Goal: Information Seeking & Learning: Find specific fact

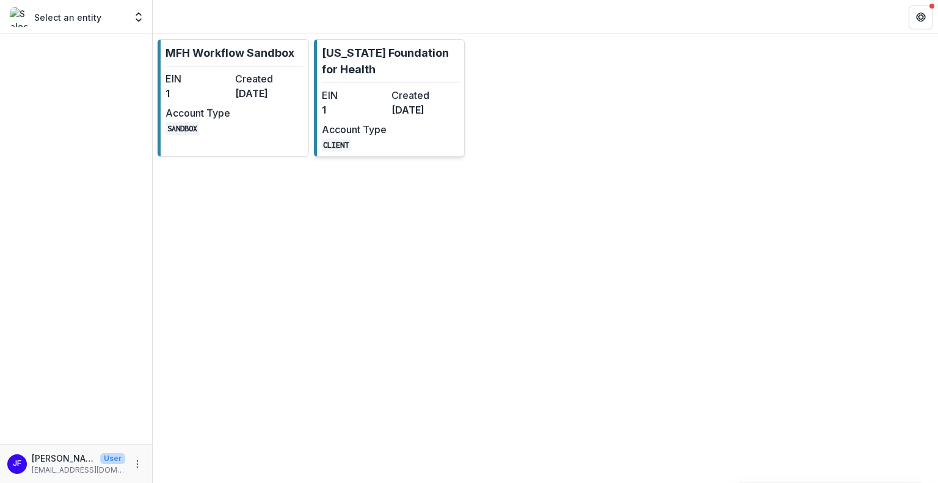
click at [404, 111] on dd "[DATE]" at bounding box center [424, 110] width 65 height 15
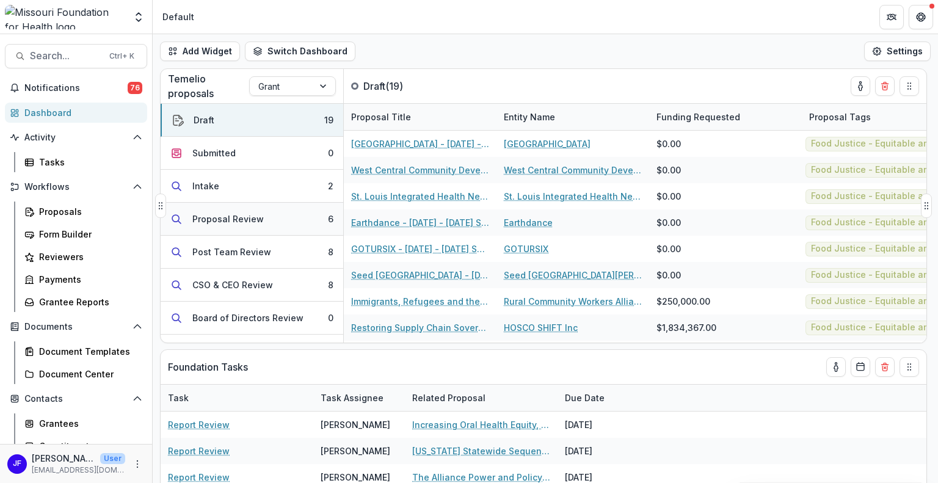
click at [210, 217] on div "Proposal Review" at bounding box center [227, 219] width 71 height 13
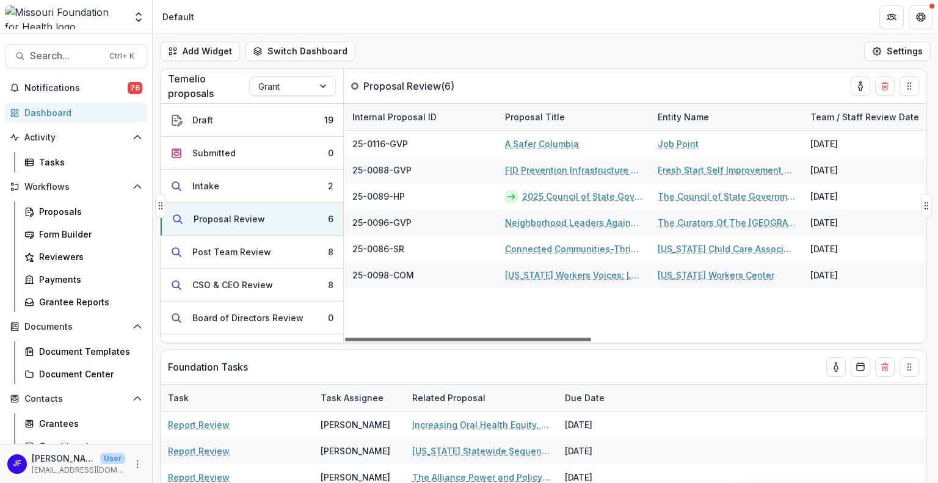
scroll to position [0, 148]
drag, startPoint x: 504, startPoint y: 337, endPoint x: 567, endPoint y: 336, distance: 62.9
click at [567, 338] on div at bounding box center [468, 340] width 246 height 4
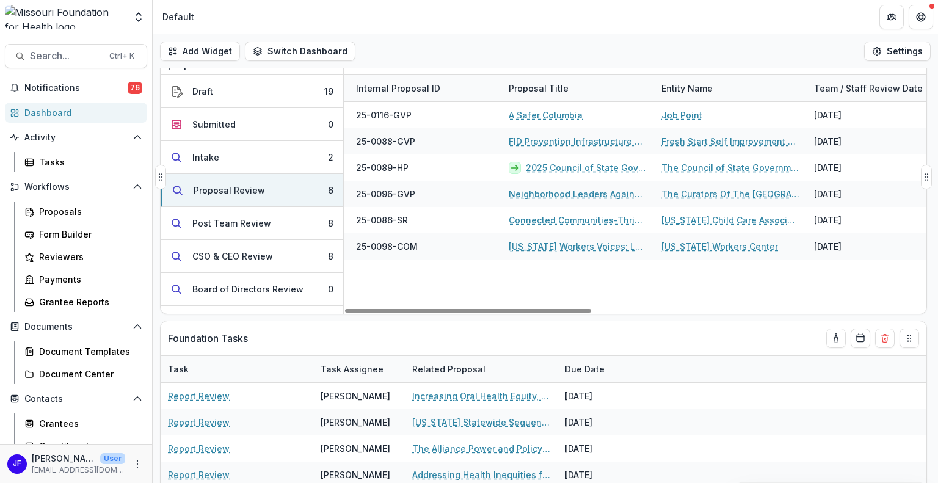
scroll to position [0, 0]
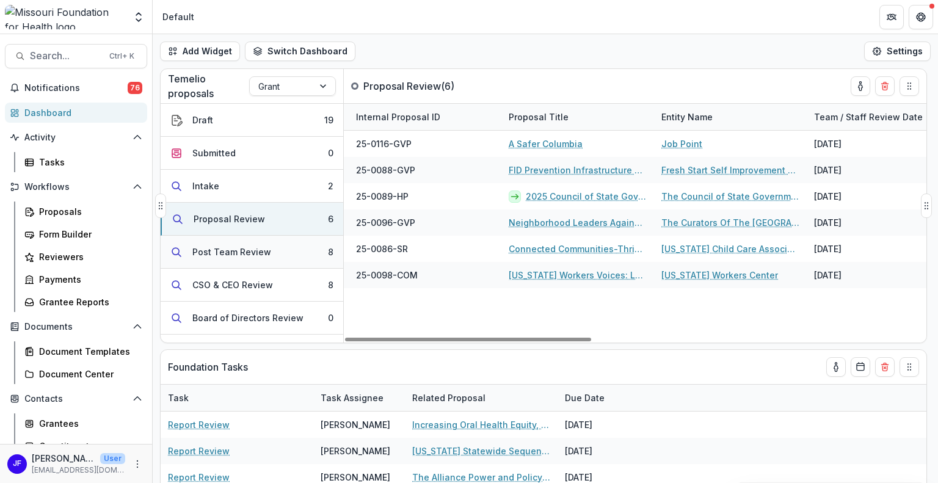
click at [203, 246] on div "Post Team Review" at bounding box center [231, 252] width 79 height 13
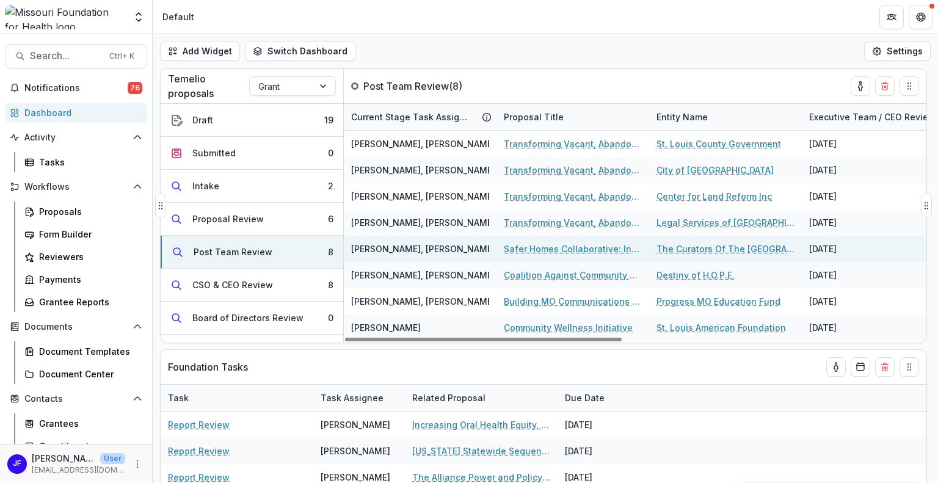
click at [574, 246] on link "Safer Homes Collaborative: Infrastructure & Sustainability Funding" at bounding box center [573, 249] width 138 height 13
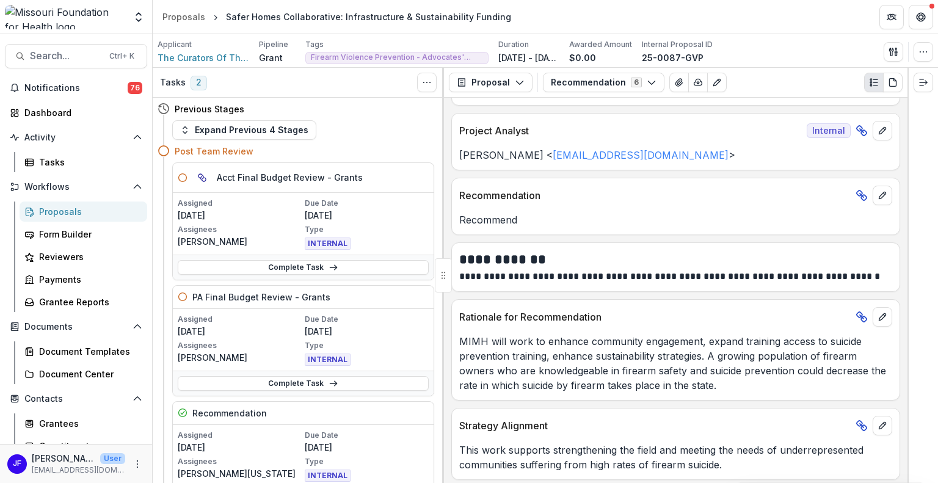
scroll to position [123, 0]
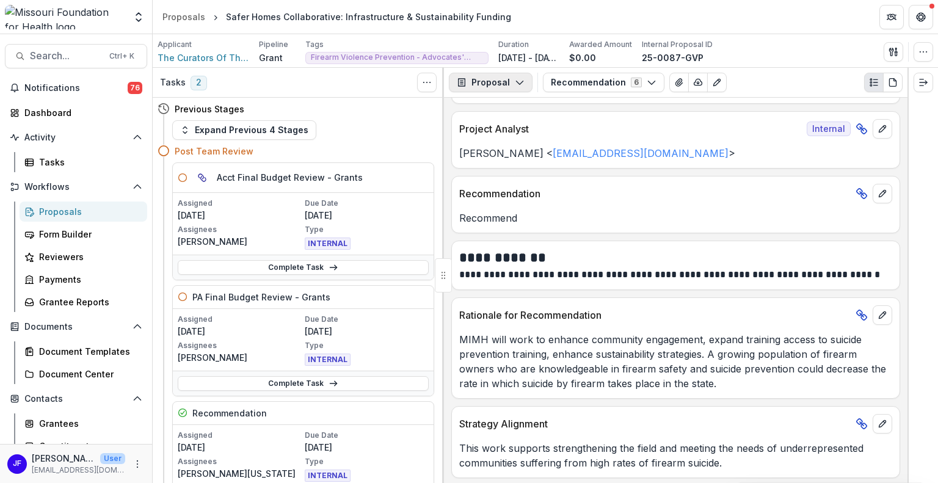
click at [518, 82] on icon "button" at bounding box center [520, 83] width 10 height 10
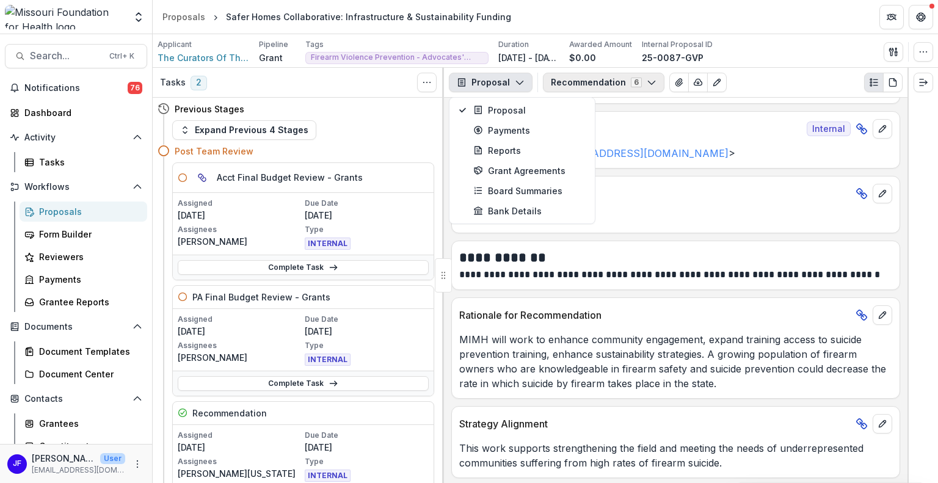
click at [564, 83] on button "Recommendation 6" at bounding box center [604, 83] width 122 height 20
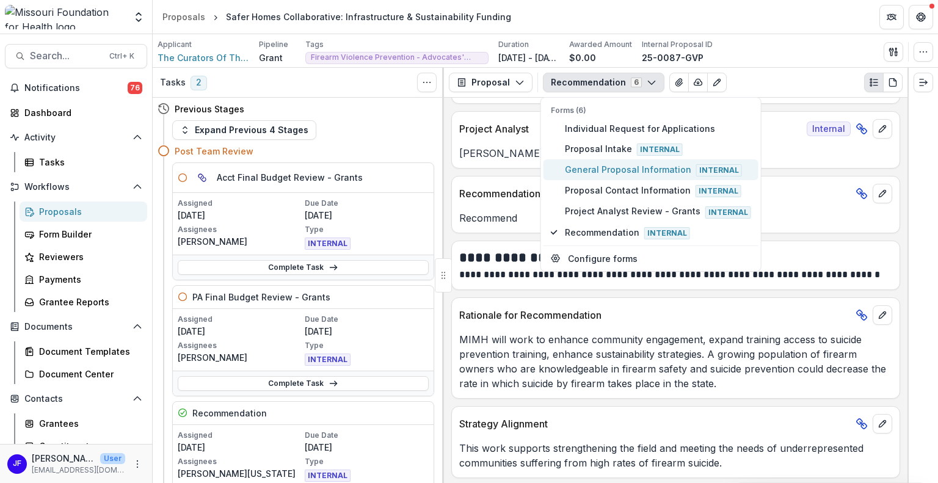
click at [589, 166] on span "General Proposal Information Internal" at bounding box center [658, 169] width 186 height 13
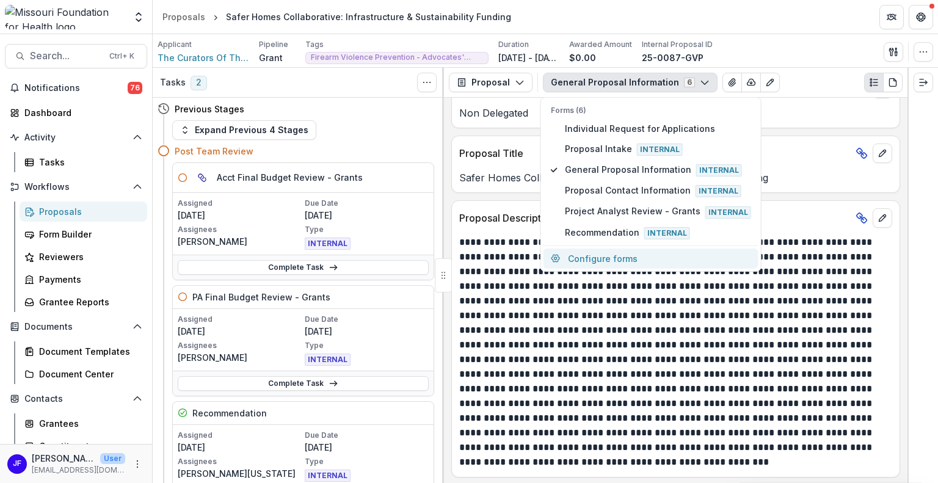
scroll to position [429, 0]
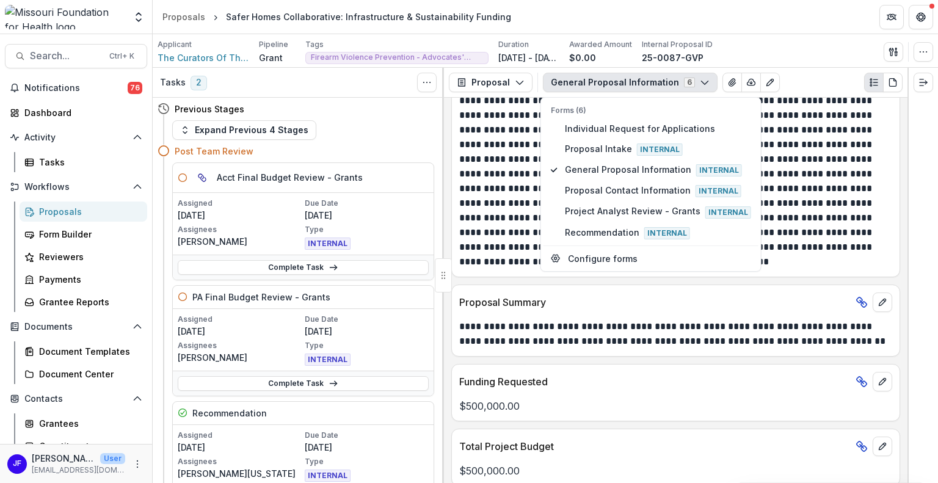
click at [938, 285] on div at bounding box center [923, 275] width 31 height 415
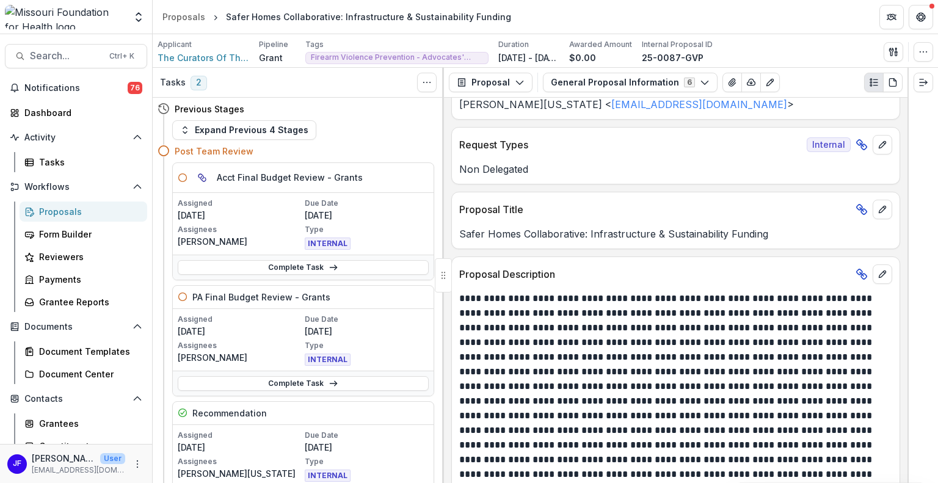
scroll to position [123, 0]
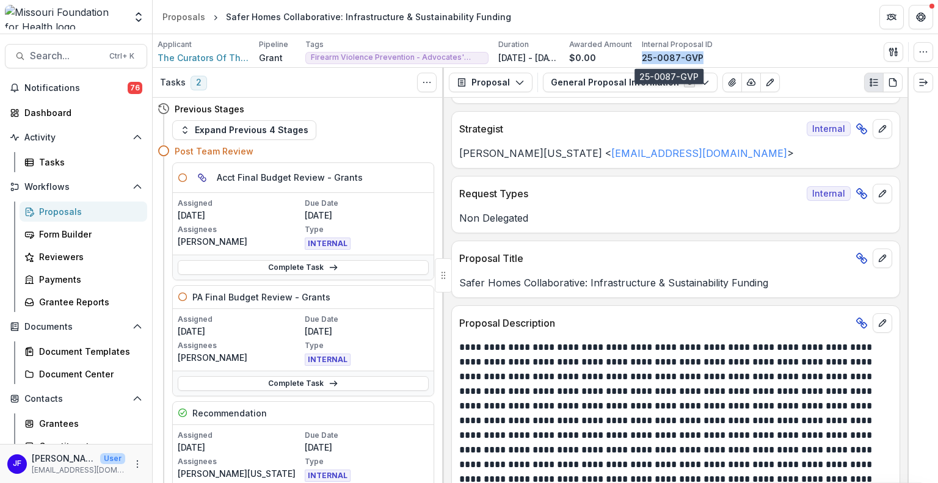
drag, startPoint x: 698, startPoint y: 53, endPoint x: 645, endPoint y: 56, distance: 52.7
click at [642, 56] on div "25-0087-GVP" at bounding box center [677, 57] width 71 height 13
copy p "25-0087-GVP"
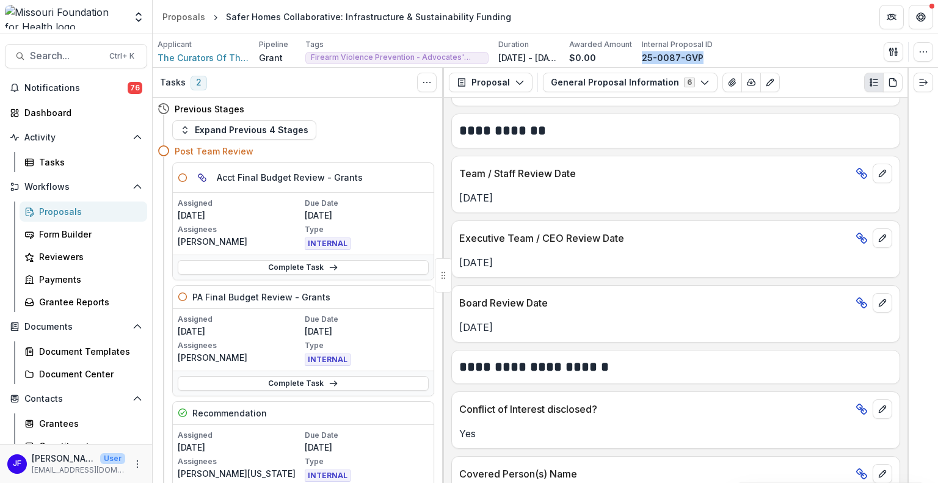
scroll to position [1712, 0]
